Goal: Check status: Check status

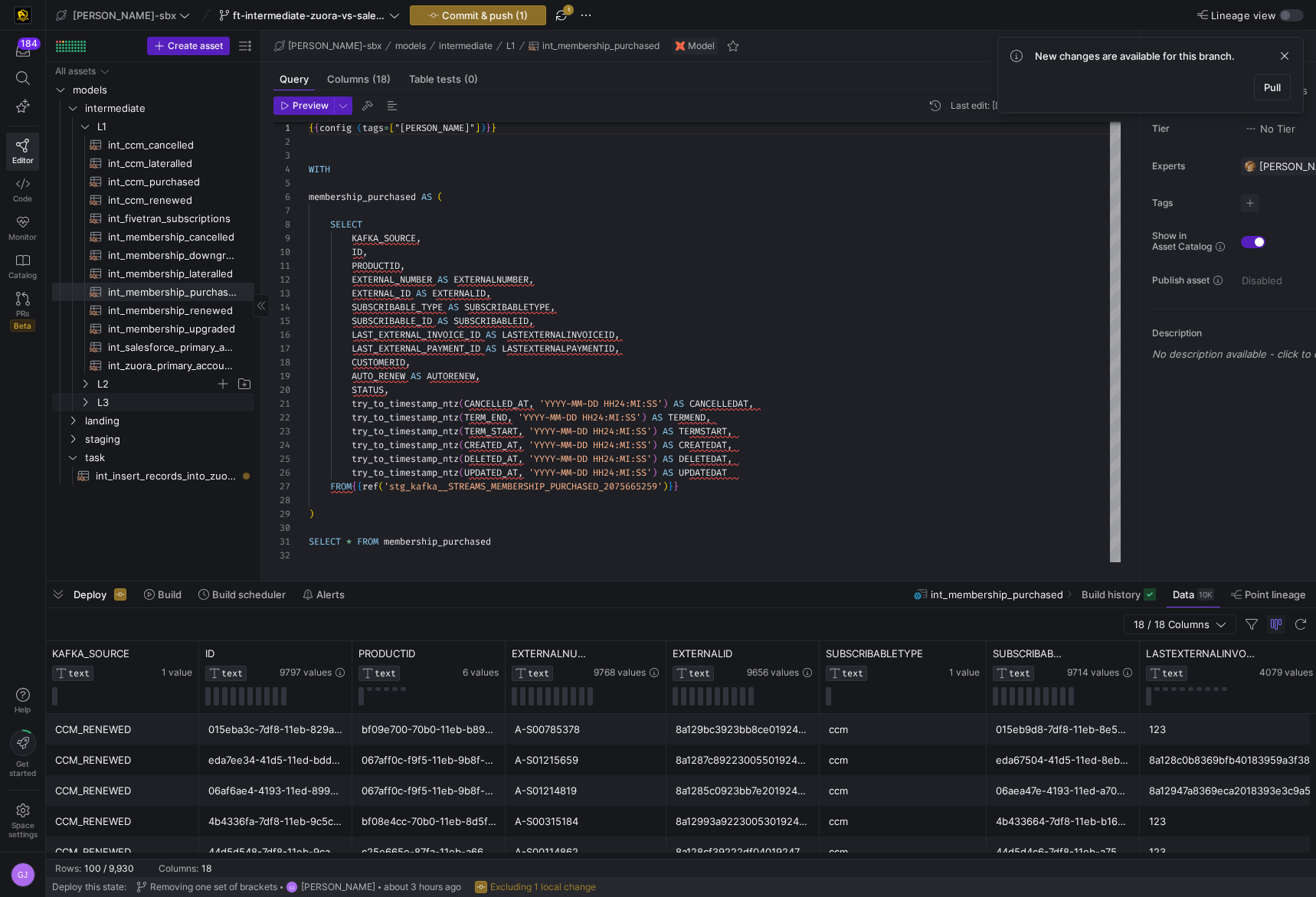
click at [113, 390] on span "L2" at bounding box center [156, 384] width 118 height 18
click at [128, 537] on span "int_insert_records_into_zuora_vs_salesforce​​​​​​​​​​" at bounding box center [166, 531] width 141 height 18
type textarea "-- File Name: int_insert_records_into_zuora_vs_salesforce -- Created By: [PERSO…"
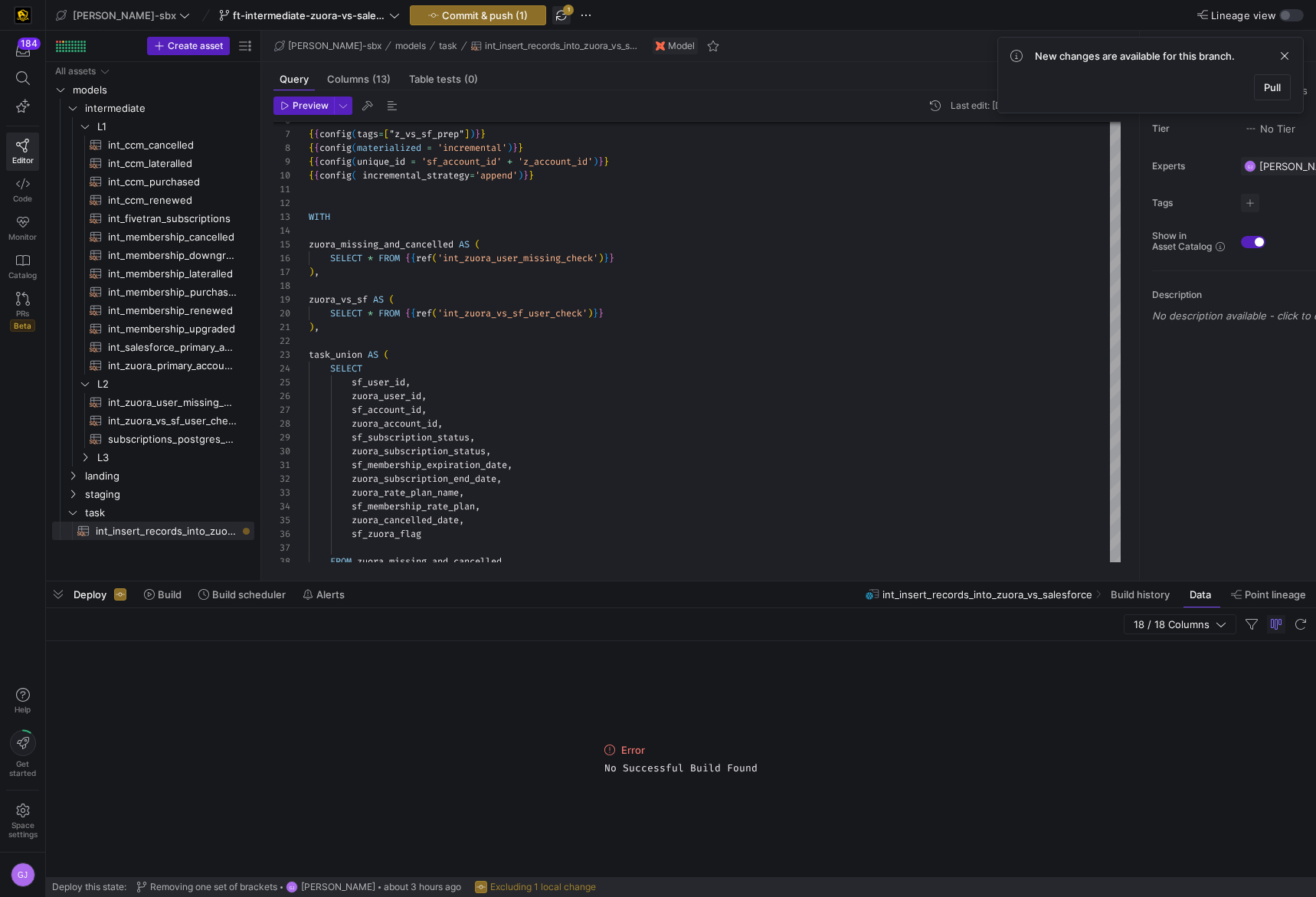
click at [553, 21] on span "button" at bounding box center [562, 16] width 19 height 19
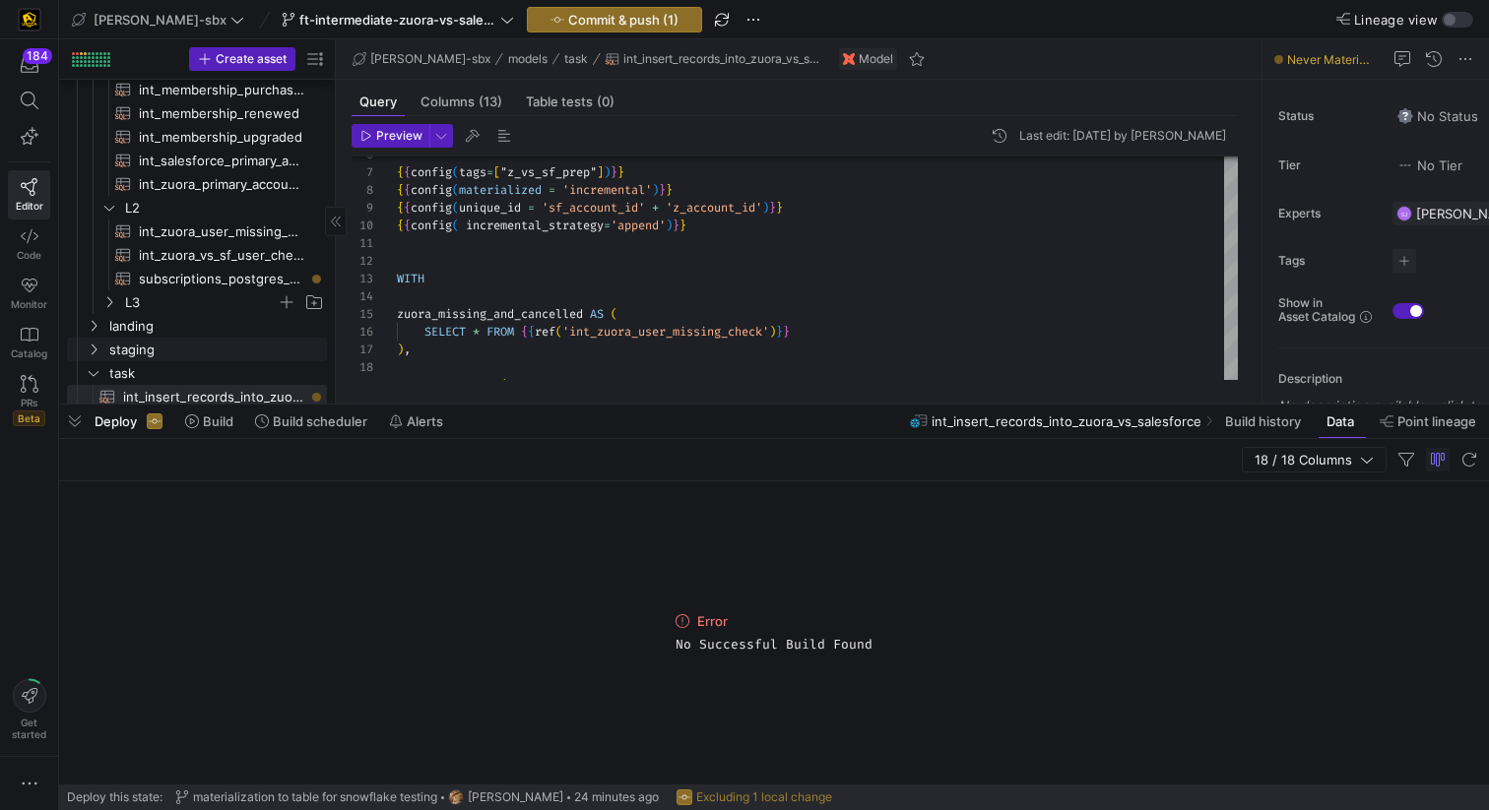
scroll to position [290, 0]
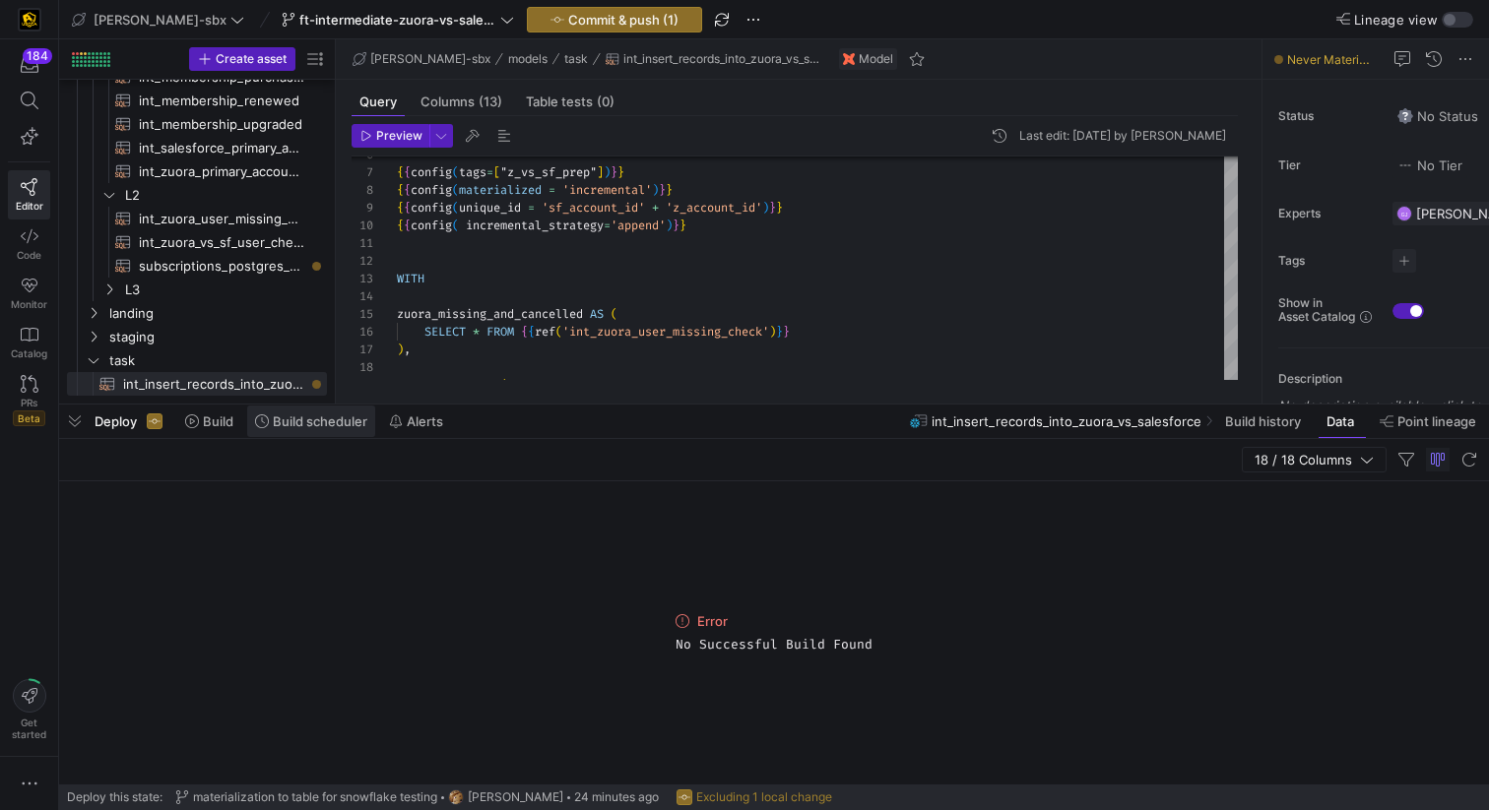
click at [298, 423] on span "Build scheduler" at bounding box center [320, 421] width 95 height 16
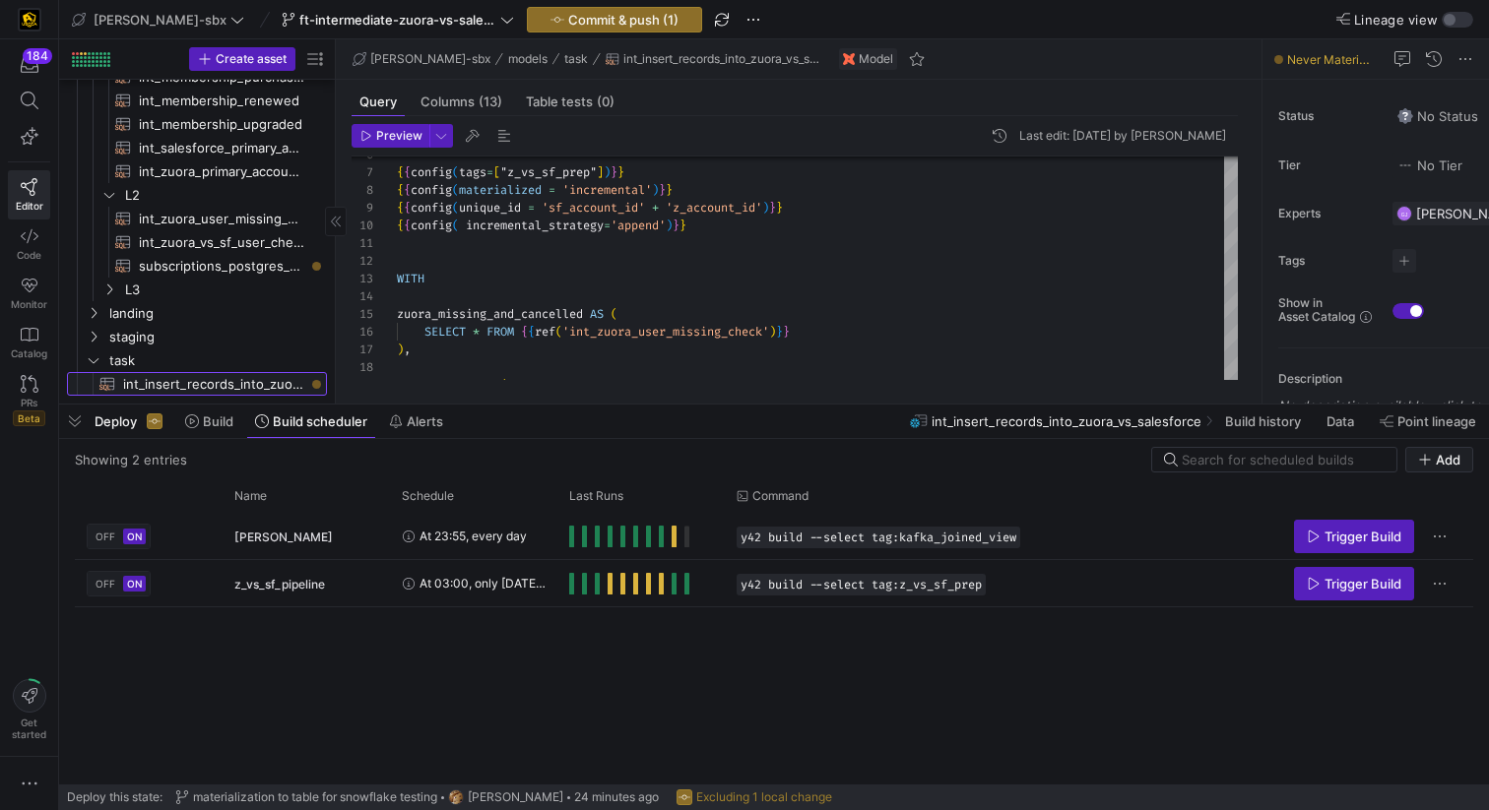
click at [230, 379] on span "int_insert_records_into_zuora_vs_salesforce​​​​​​​​​​" at bounding box center [213, 384] width 181 height 23
click at [1243, 425] on span "Build history" at bounding box center [1263, 421] width 76 height 16
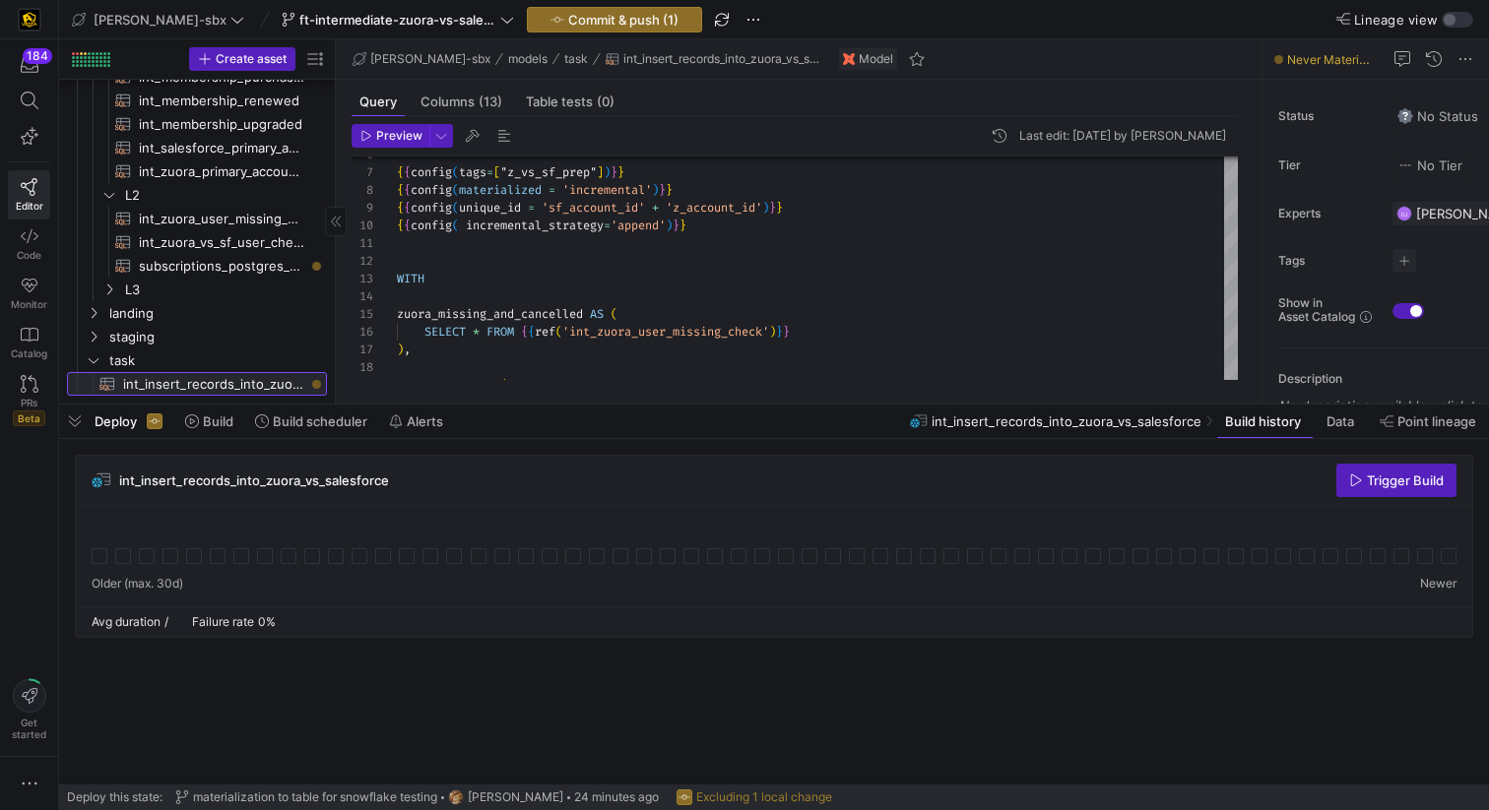
click at [260, 388] on span "int_insert_records_into_zuora_vs_salesforce​​​​​​​​​​" at bounding box center [213, 384] width 181 height 23
click at [1339, 417] on span "Data" at bounding box center [1340, 421] width 28 height 16
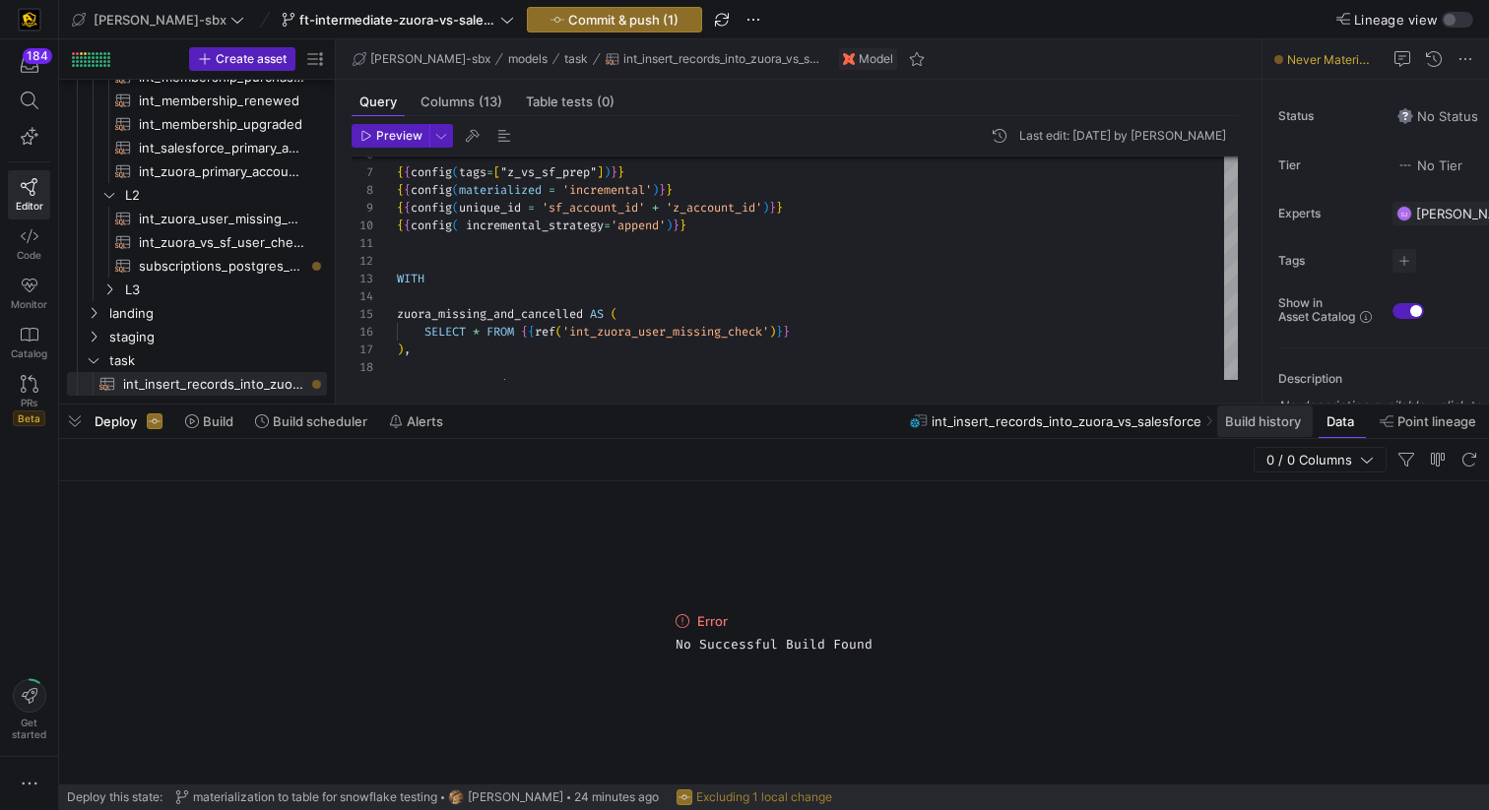
click at [1240, 426] on span "Build history" at bounding box center [1263, 421] width 76 height 16
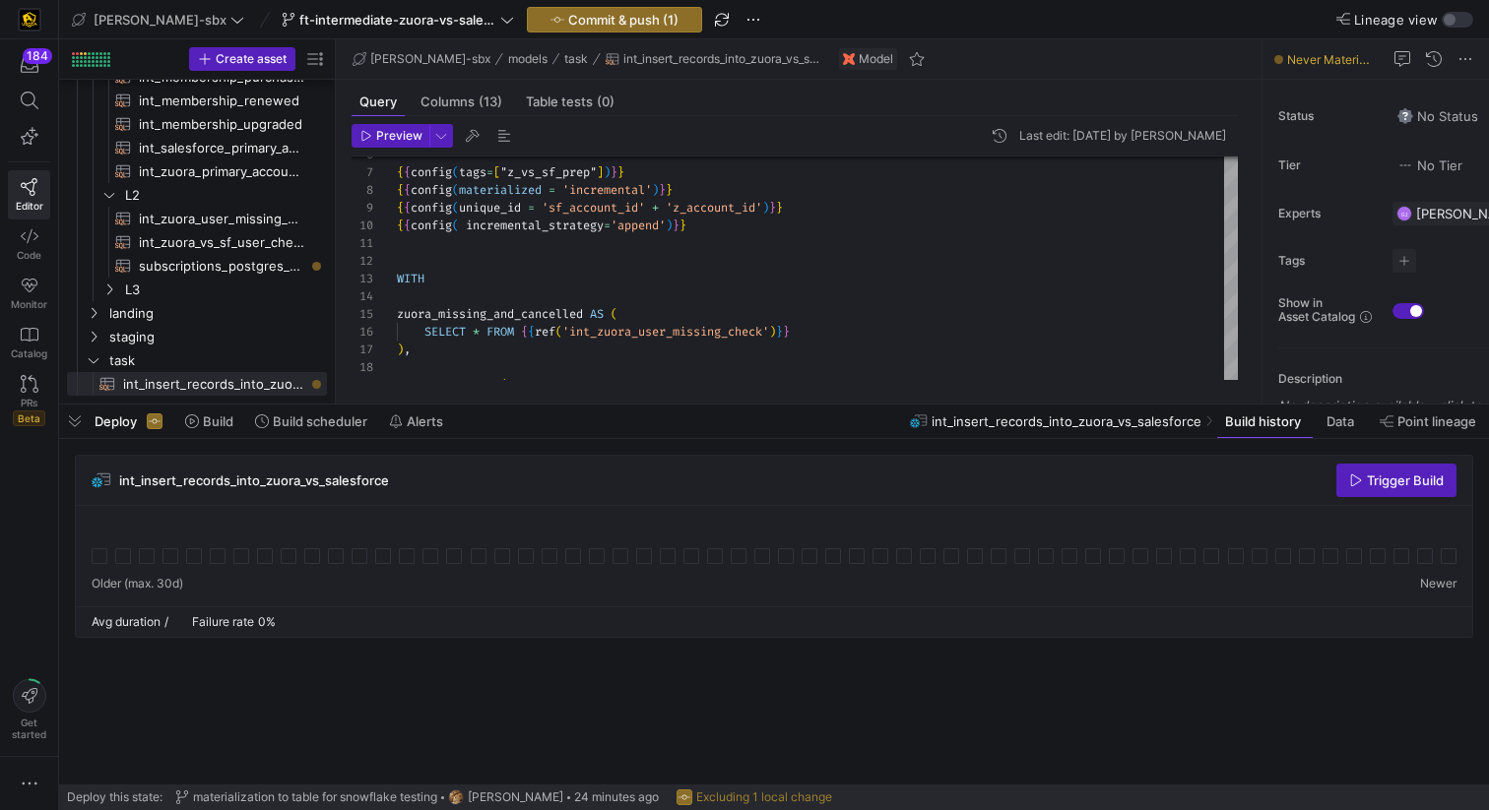
click at [377, 532] on div at bounding box center [774, 545] width 1365 height 47
click at [206, 417] on span "Build" at bounding box center [218, 421] width 31 height 16
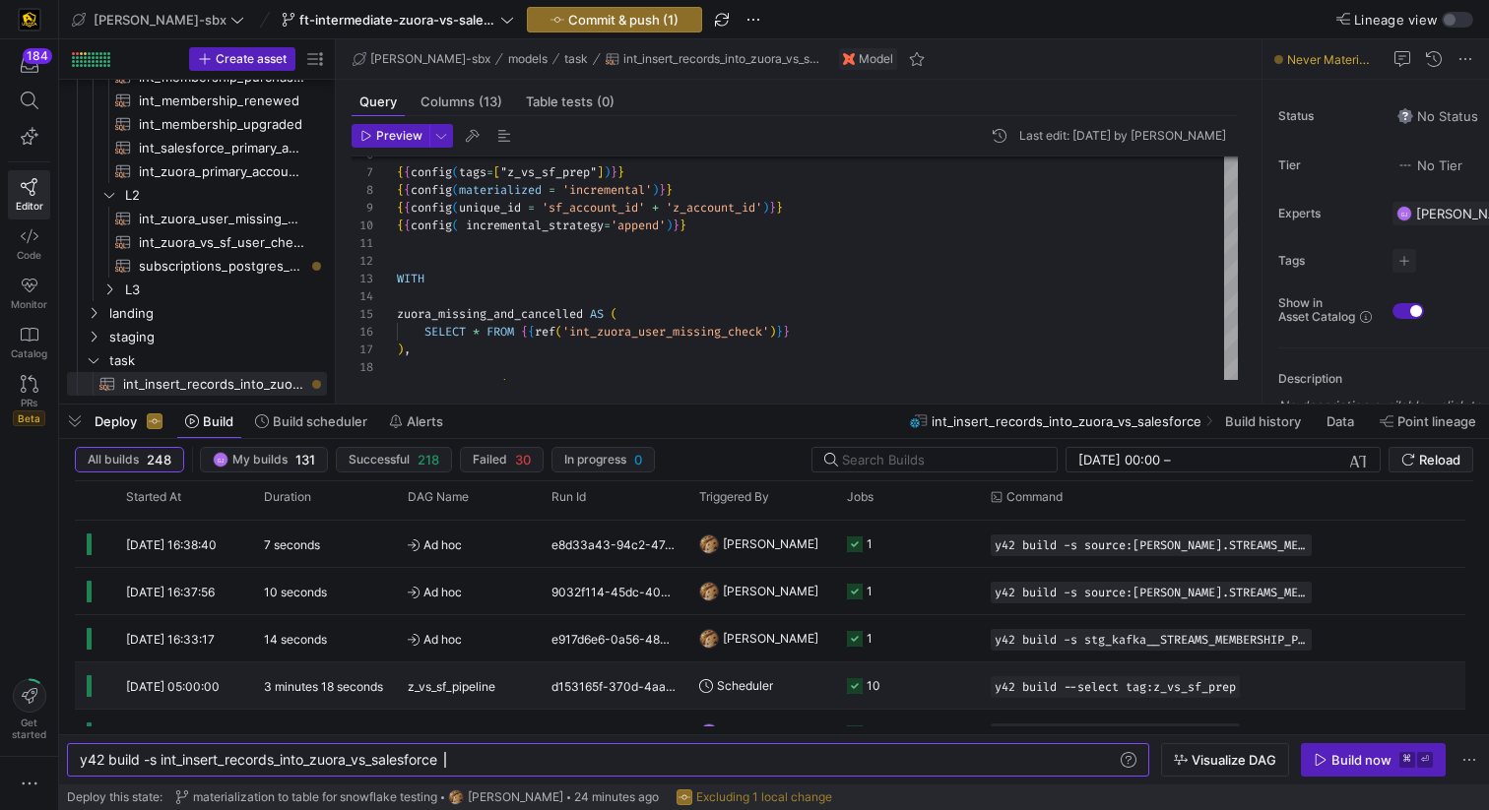
click at [941, 700] on y42-job-status-cell-renderer "10" at bounding box center [907, 686] width 120 height 44
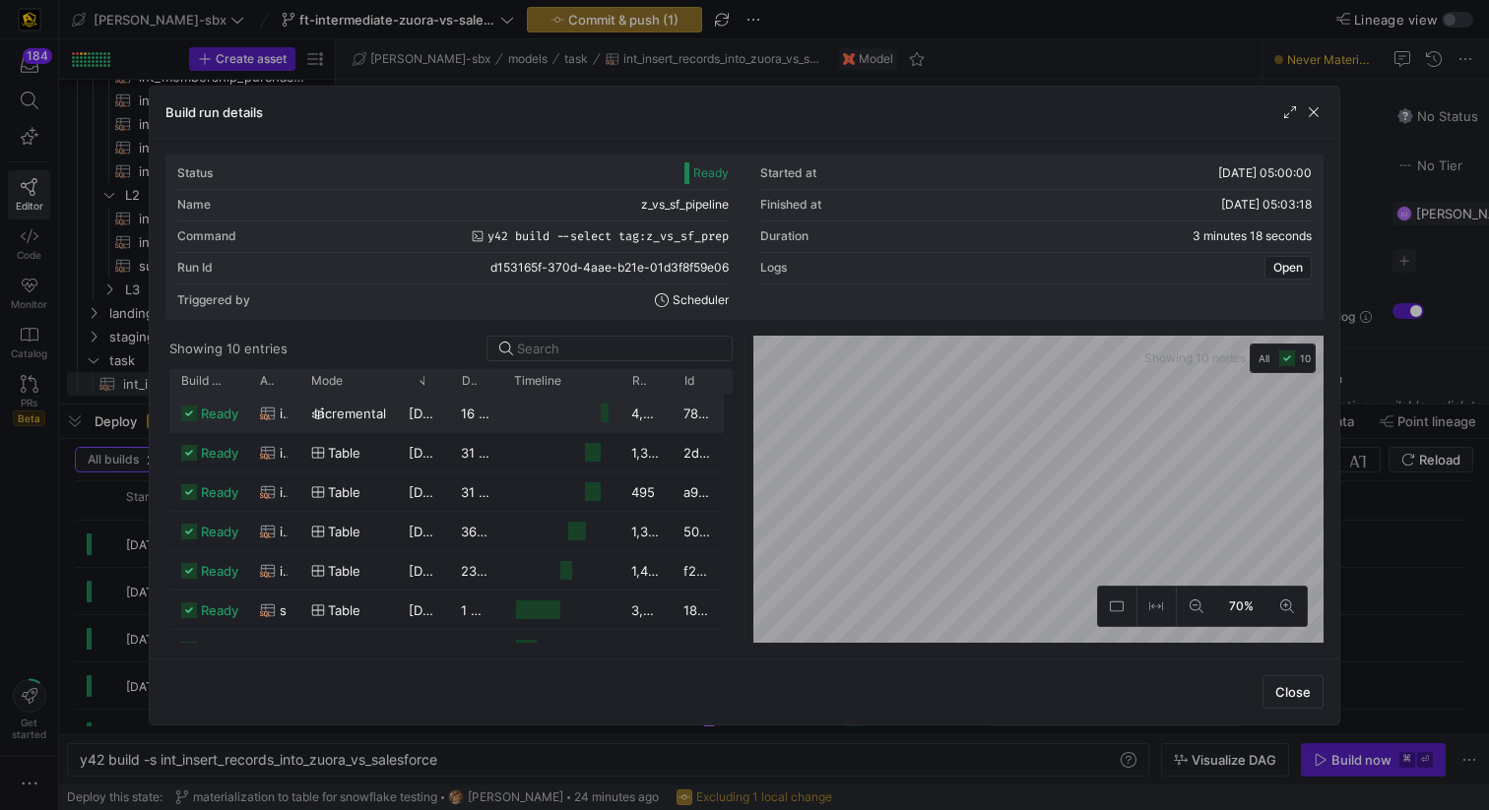
click at [604, 417] on div at bounding box center [605, 413] width 9 height 19
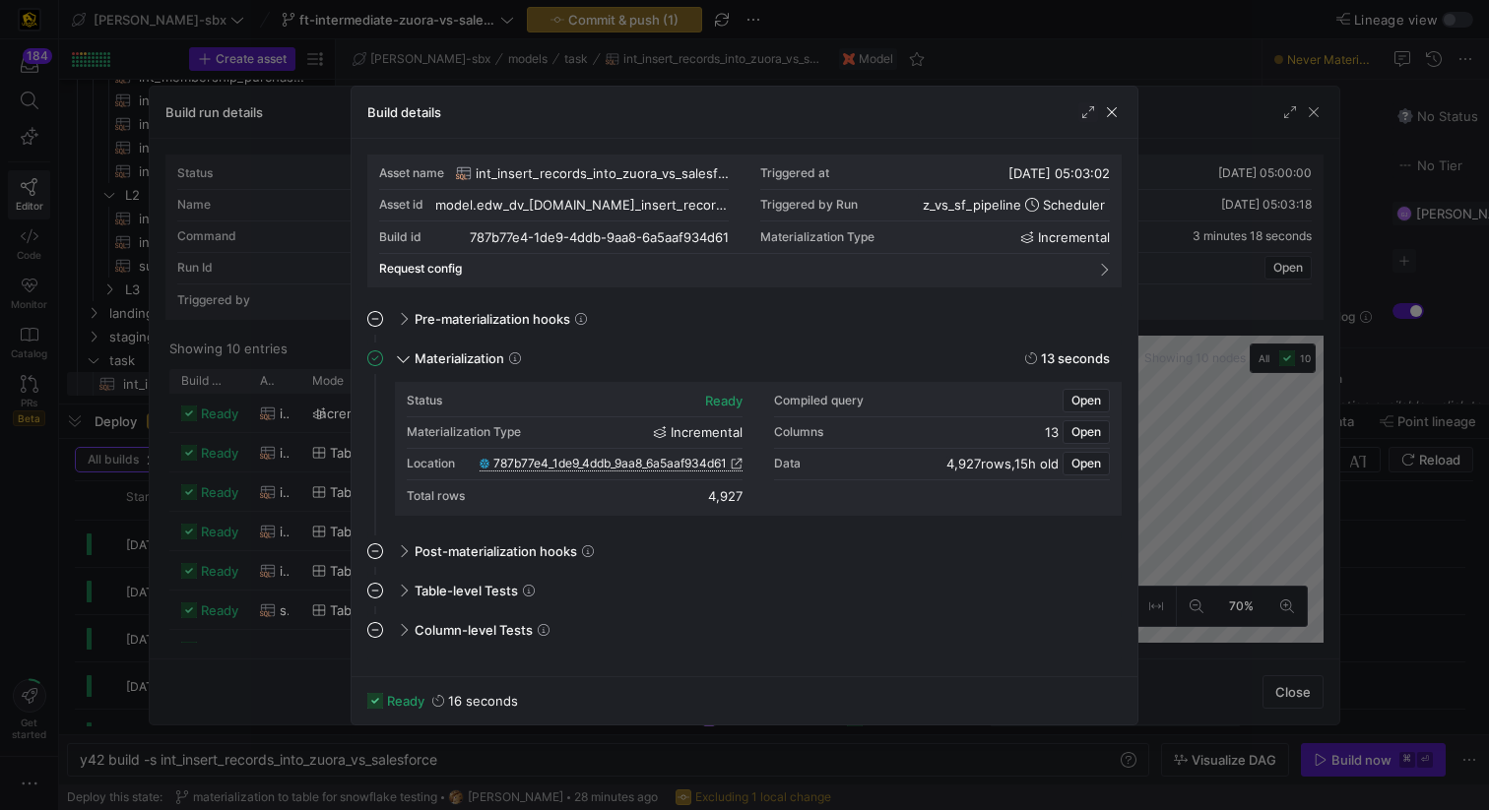
click at [608, 462] on span "787b77e4_1de9_4ddb_9aa8_6a5aaf934d61" at bounding box center [609, 464] width 233 height 14
